Goal: Communication & Community: Answer question/provide support

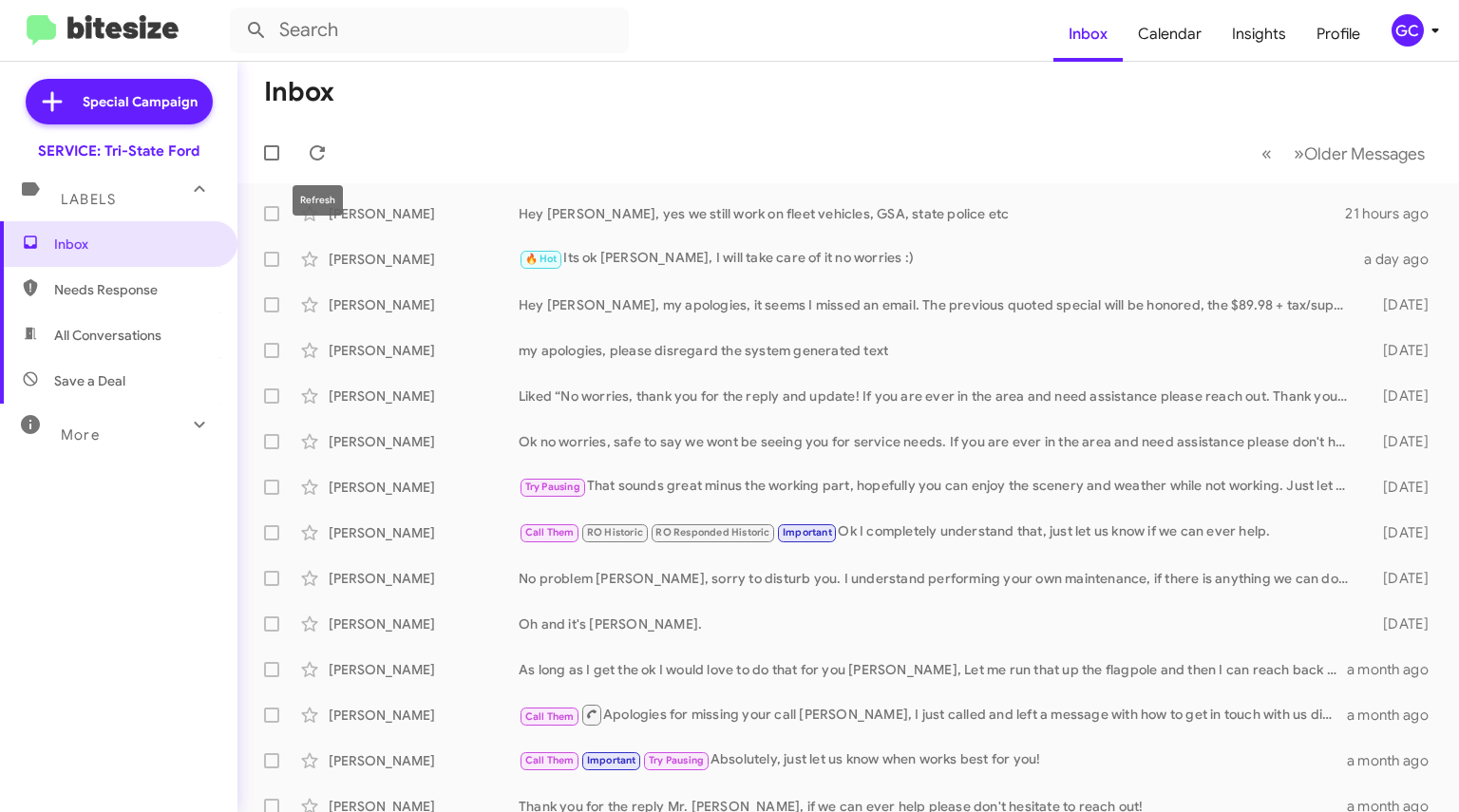
click at [323, 138] on button at bounding box center [317, 152] width 38 height 38
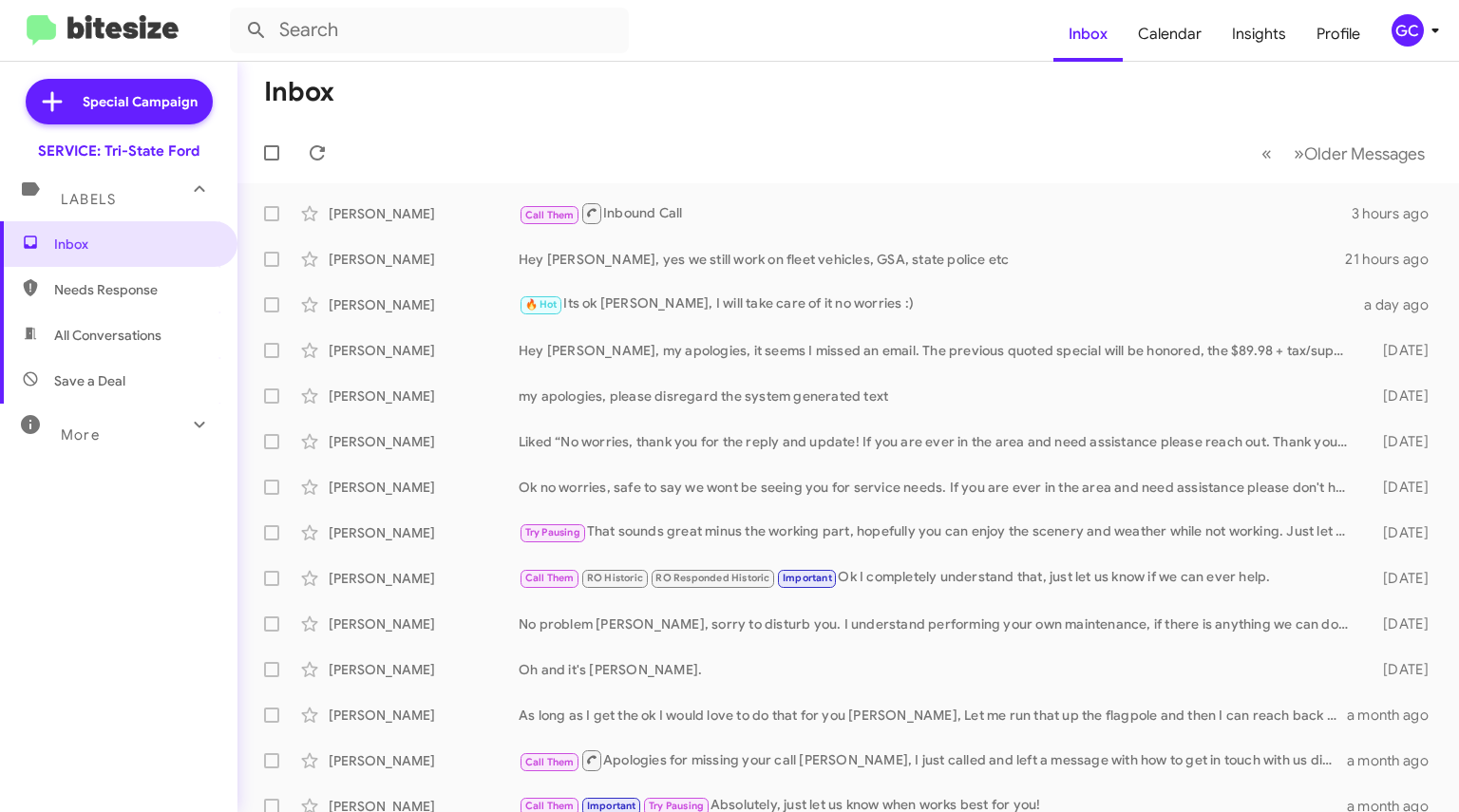
click at [638, 211] on div "Call Them Inbound Call" at bounding box center [935, 213] width 833 height 23
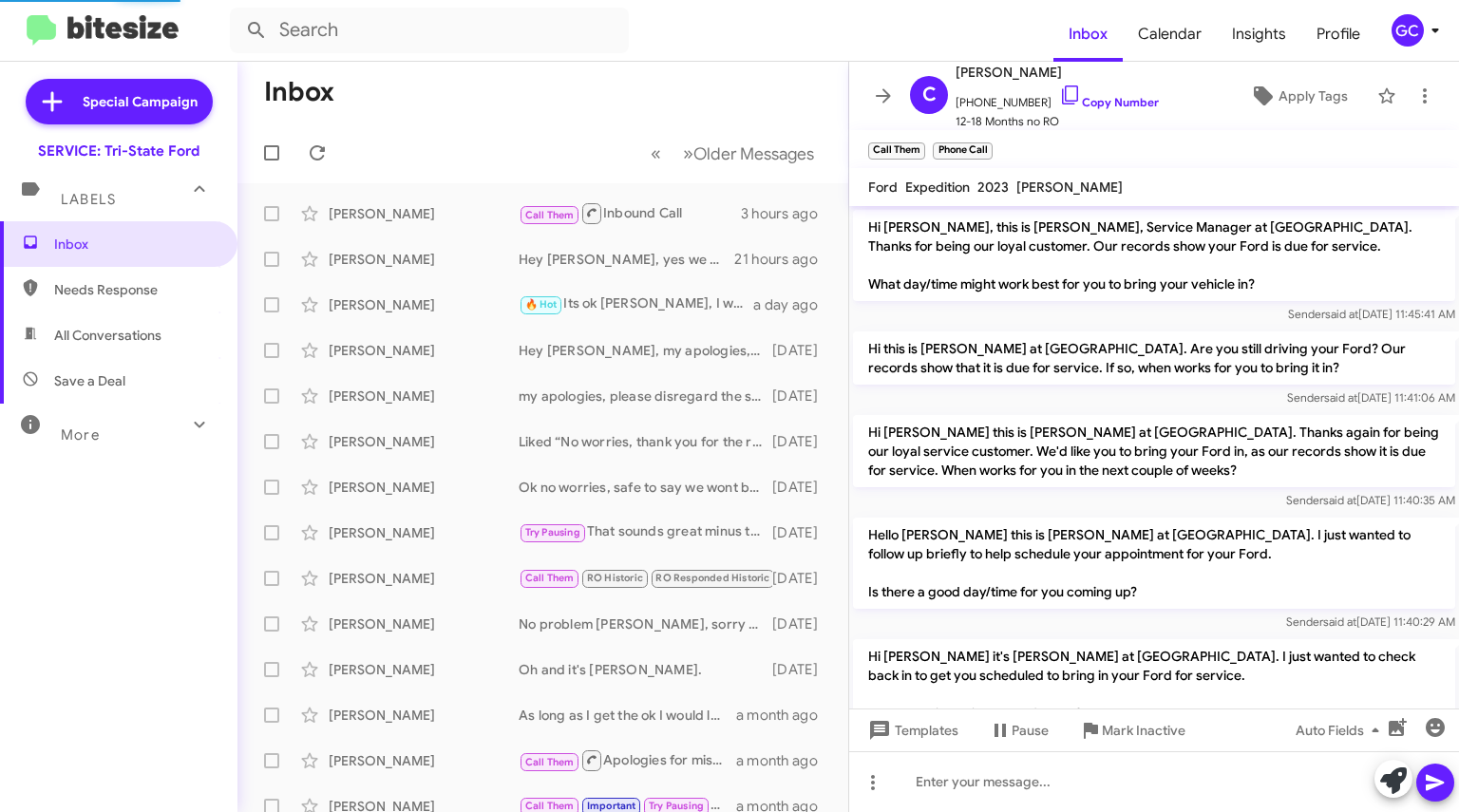
scroll to position [618, 0]
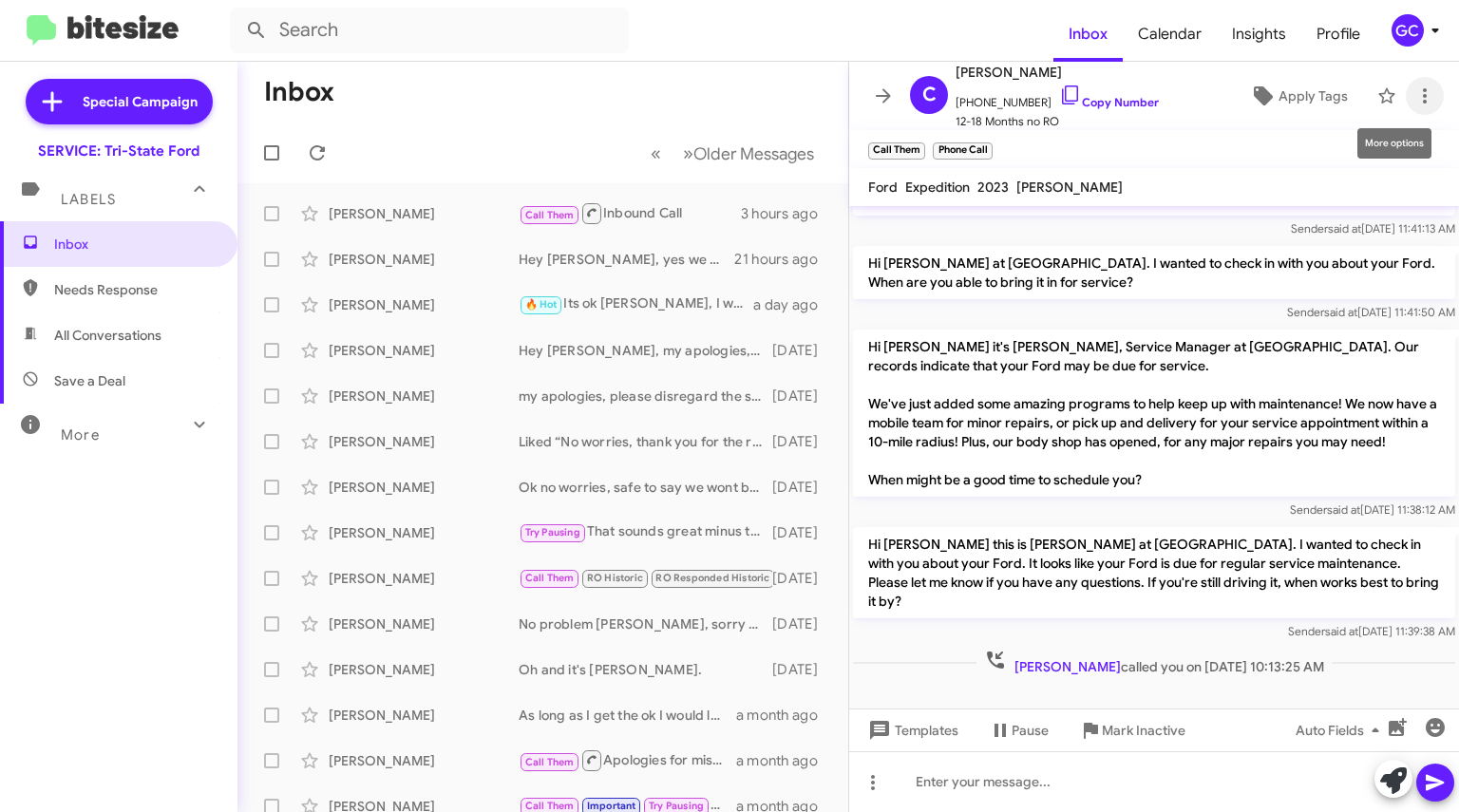
click at [1413, 96] on icon at bounding box center [1425, 96] width 23 height 23
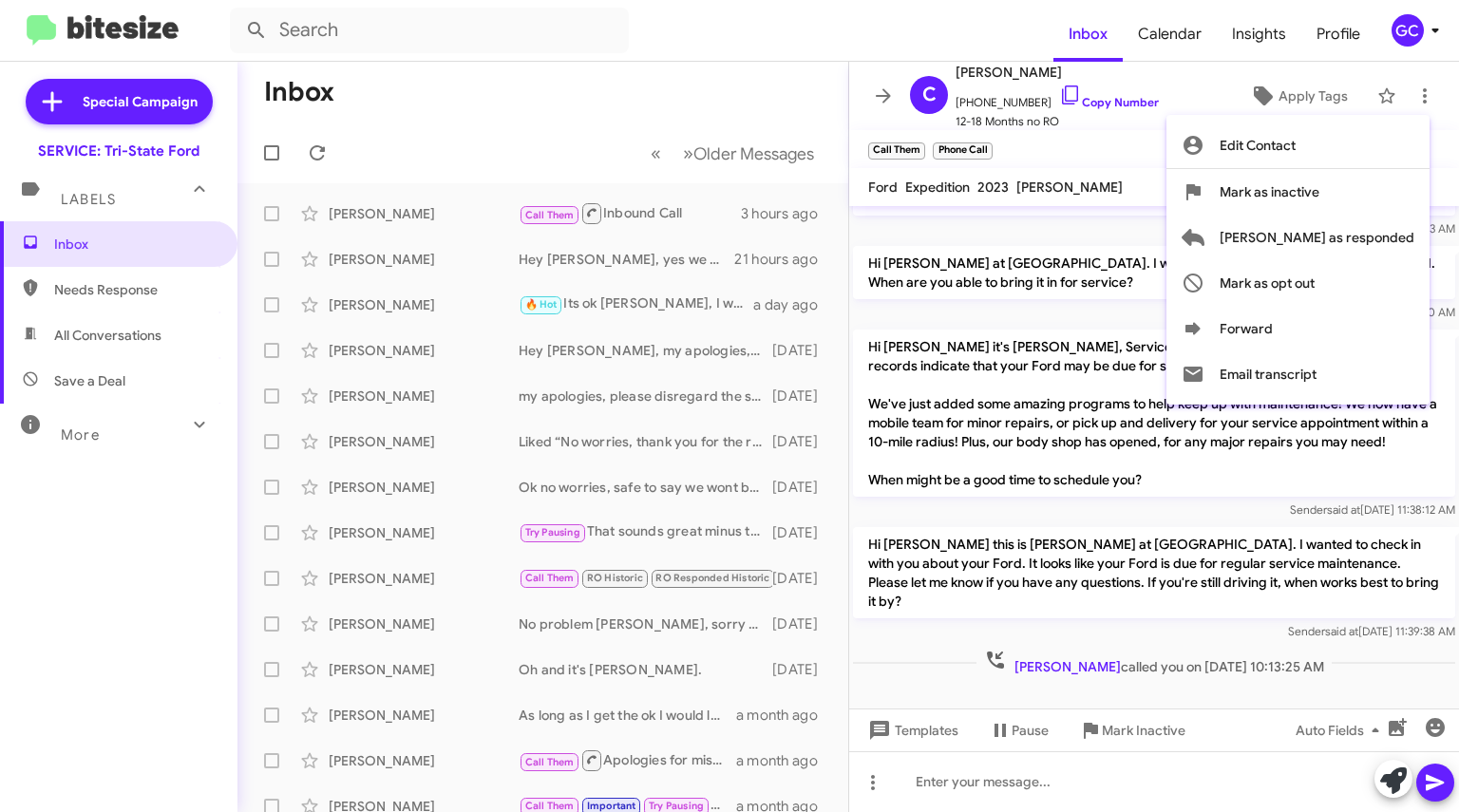
click at [1357, 238] on span "[PERSON_NAME] as responded" at bounding box center [1317, 237] width 195 height 46
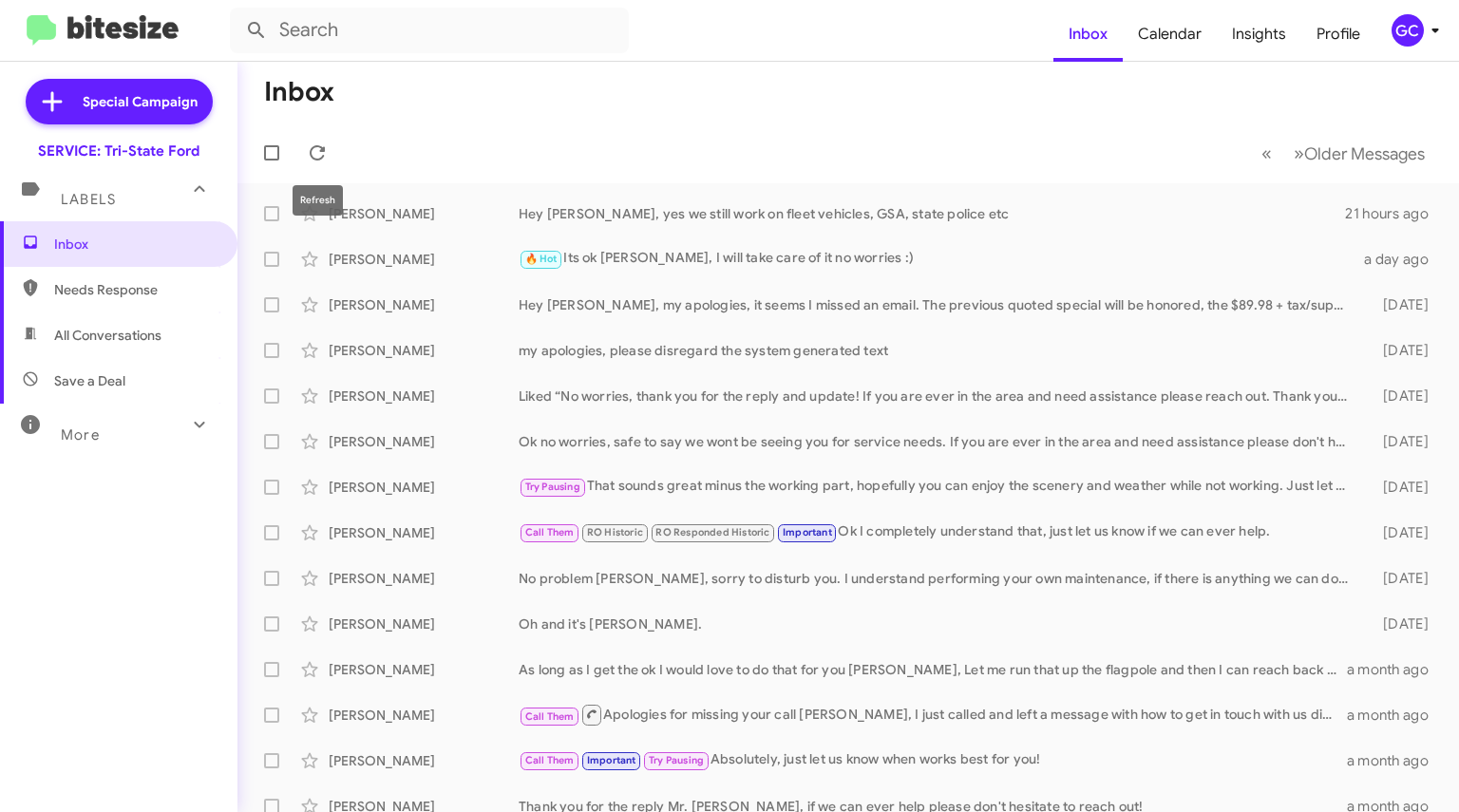
click at [329, 146] on span at bounding box center [317, 153] width 38 height 23
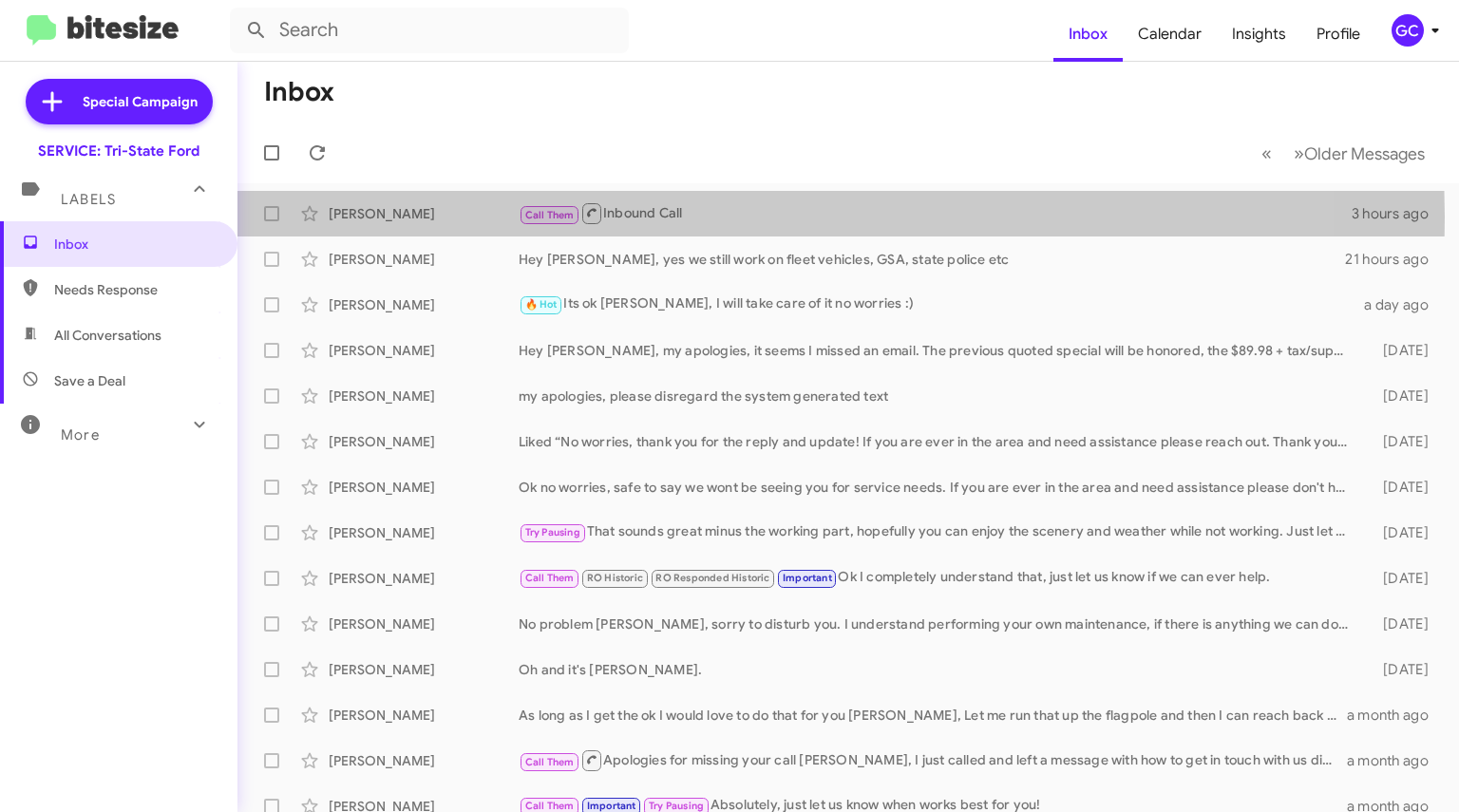
click at [665, 216] on div "Call Them Inbound Call" at bounding box center [935, 213] width 833 height 23
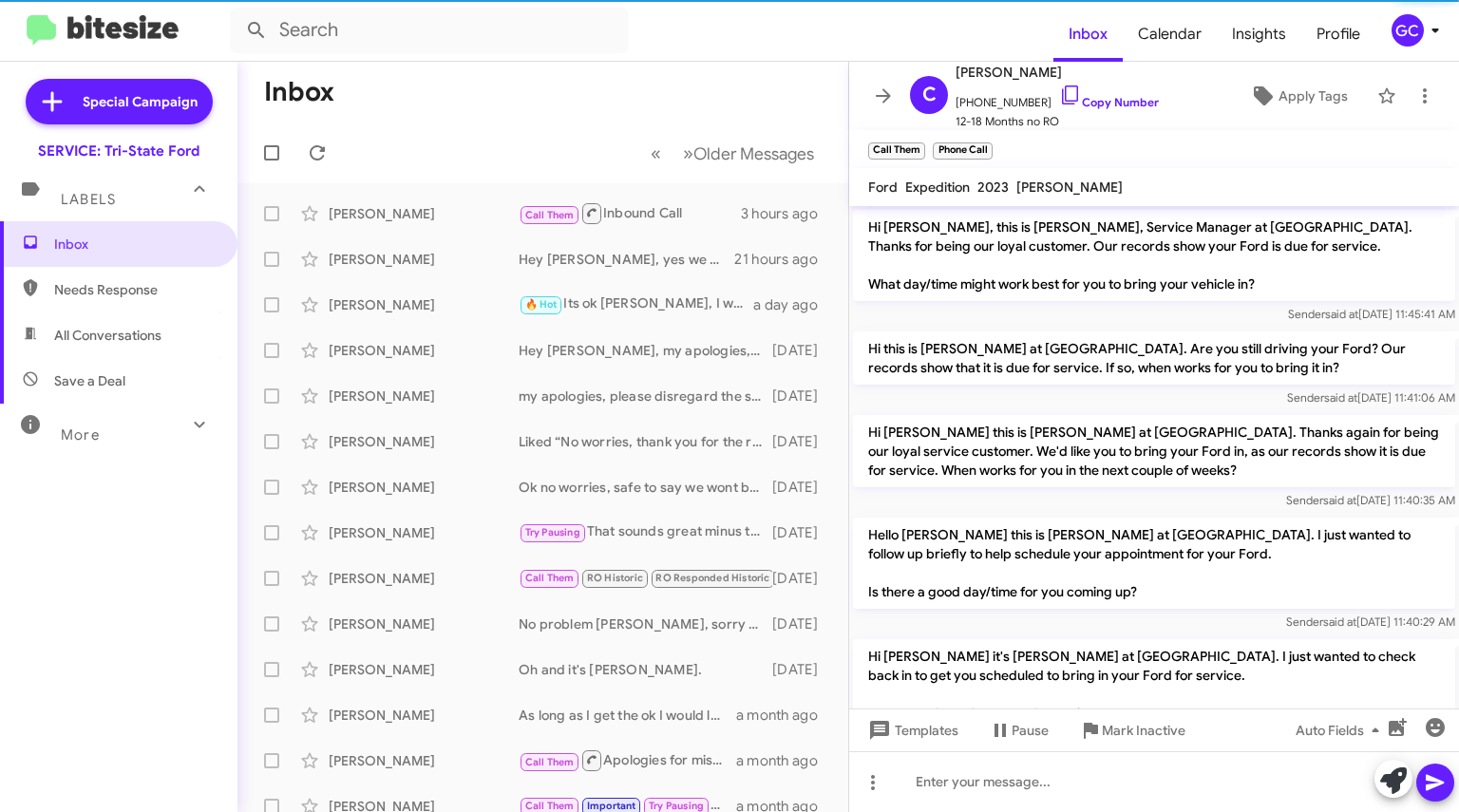
scroll to position [579, 0]
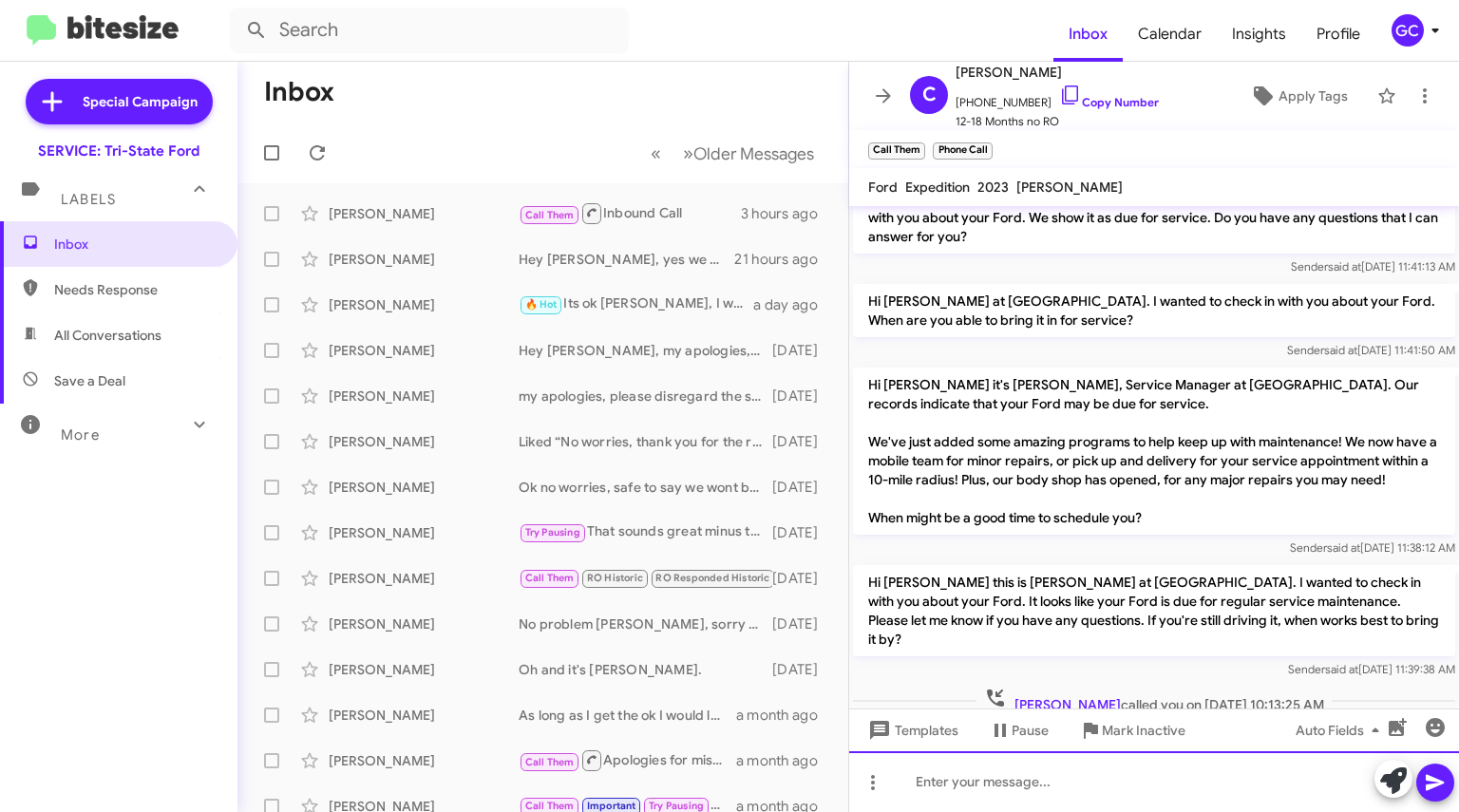
click at [1121, 793] on div at bounding box center [1154, 782] width 610 height 61
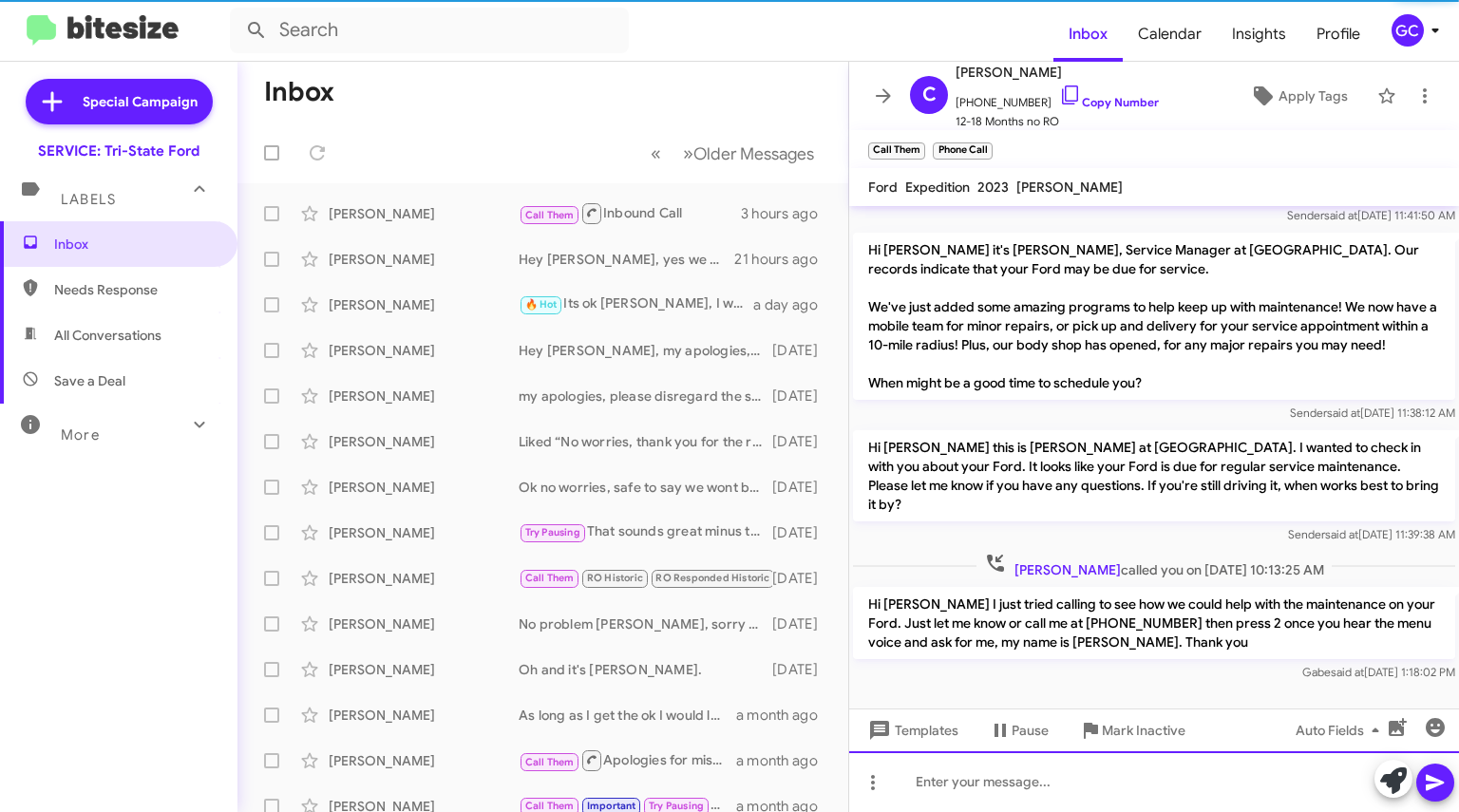
scroll to position [725, 0]
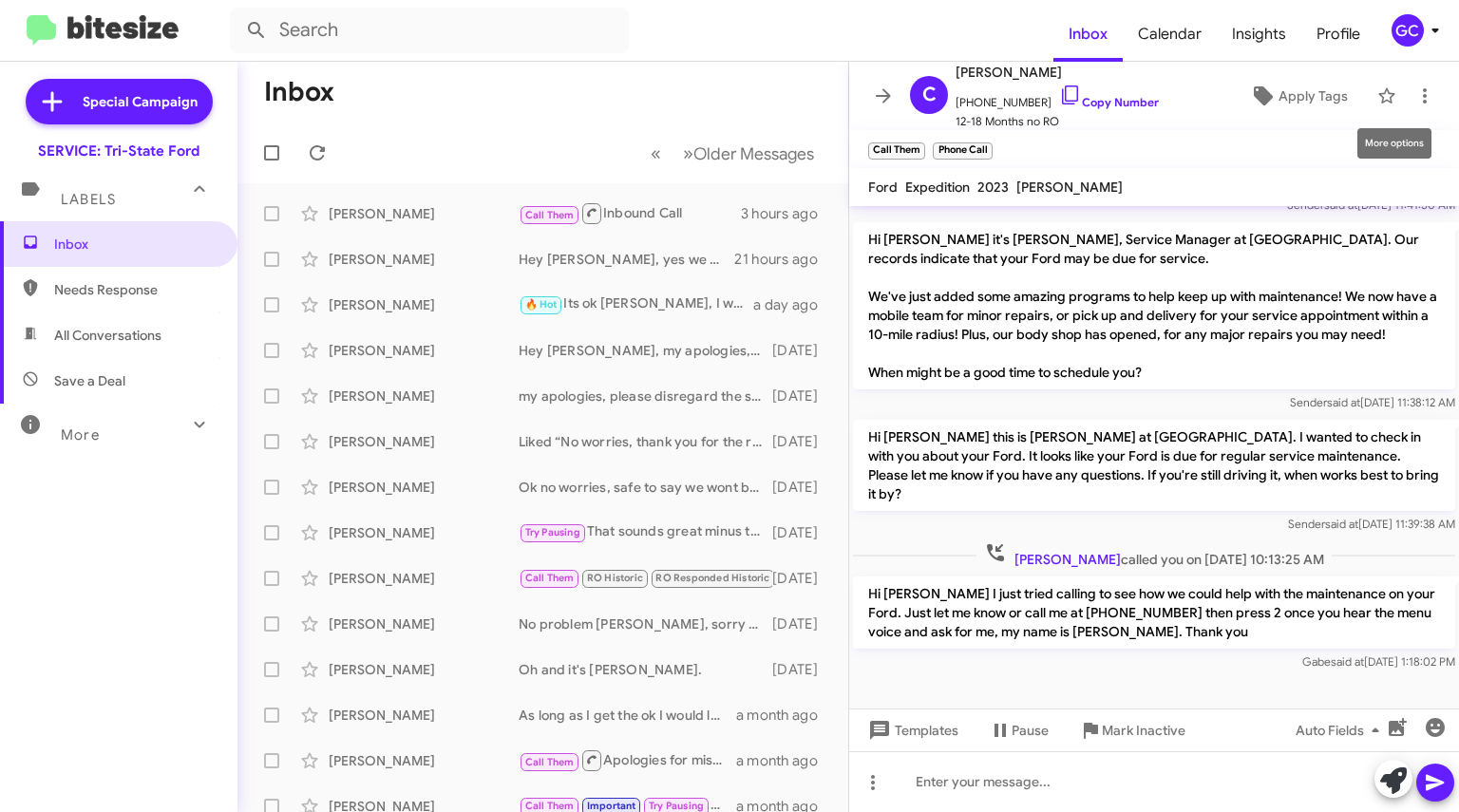
click at [1413, 99] on icon at bounding box center [1425, 96] width 23 height 23
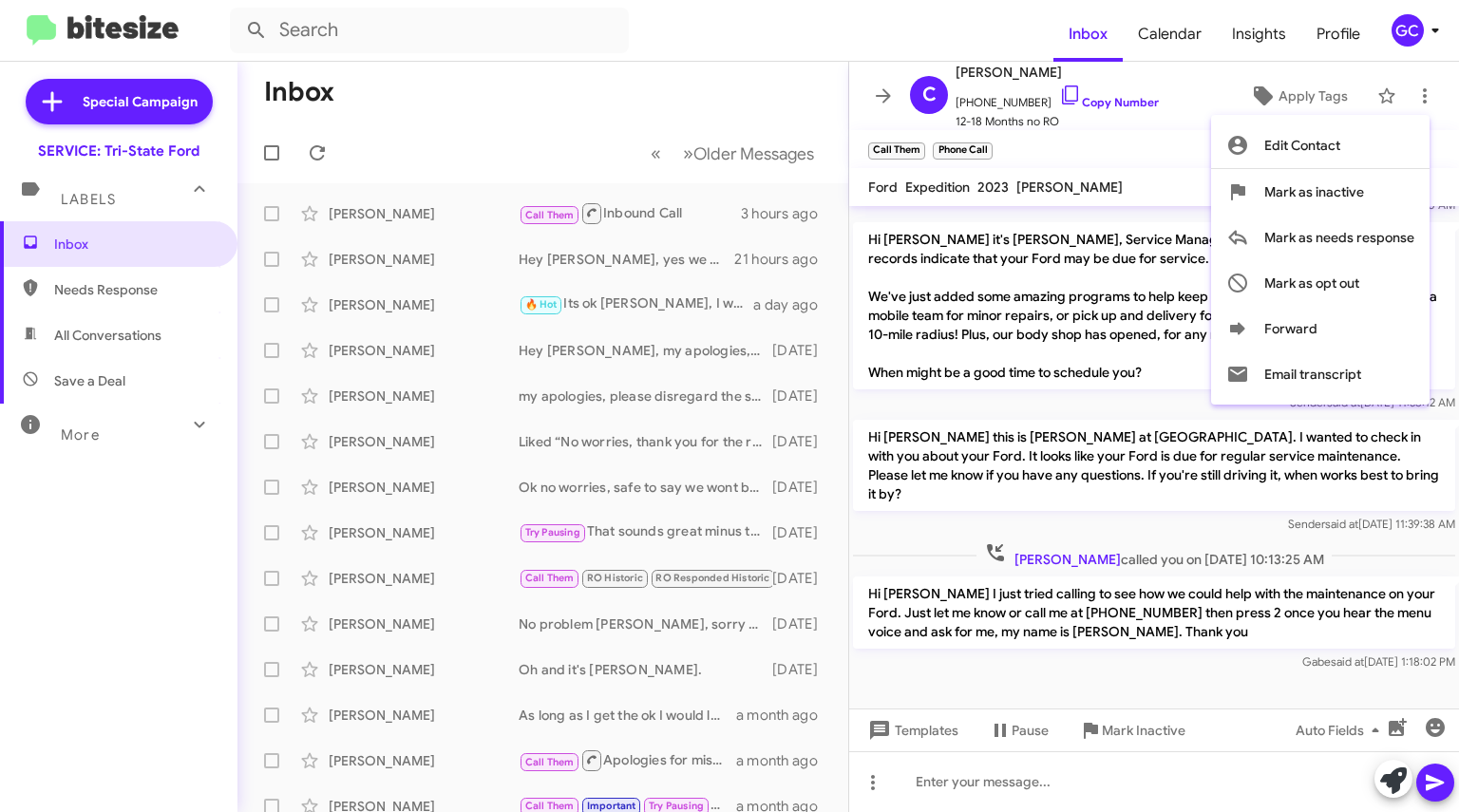
click at [502, 85] on div at bounding box center [730, 406] width 1459 height 812
